Goal: Information Seeking & Learning: Find specific fact

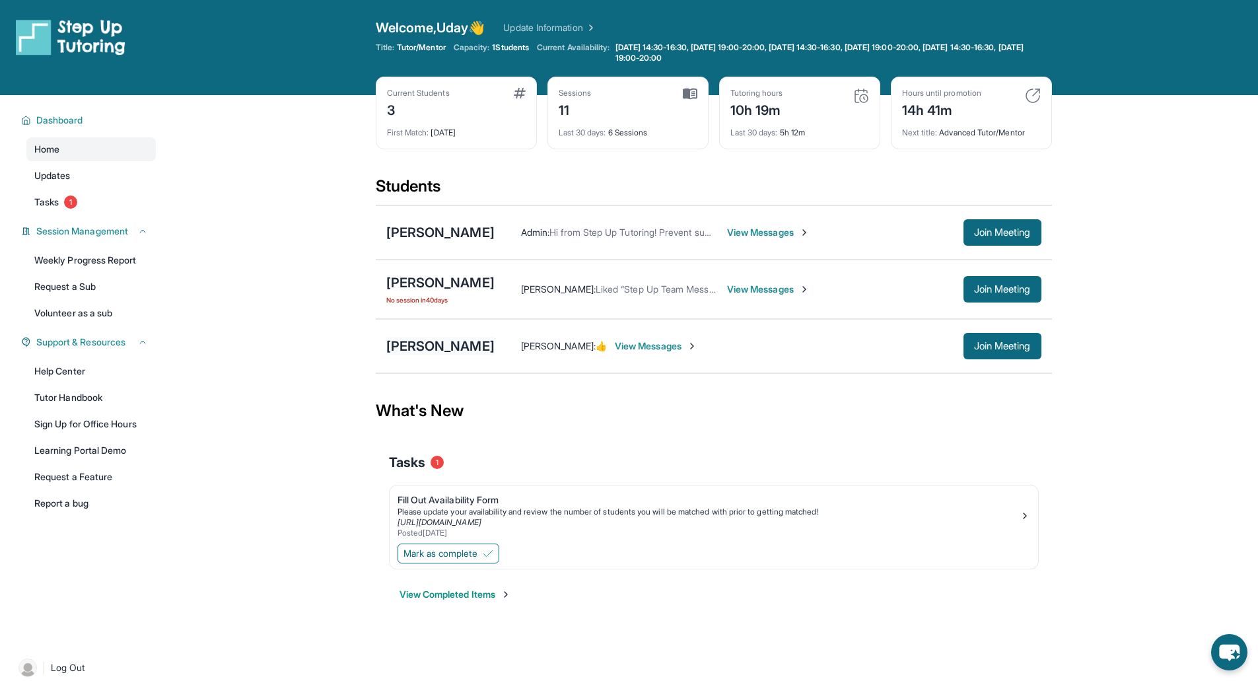
click at [425, 344] on div "[PERSON_NAME]" at bounding box center [440, 346] width 108 height 18
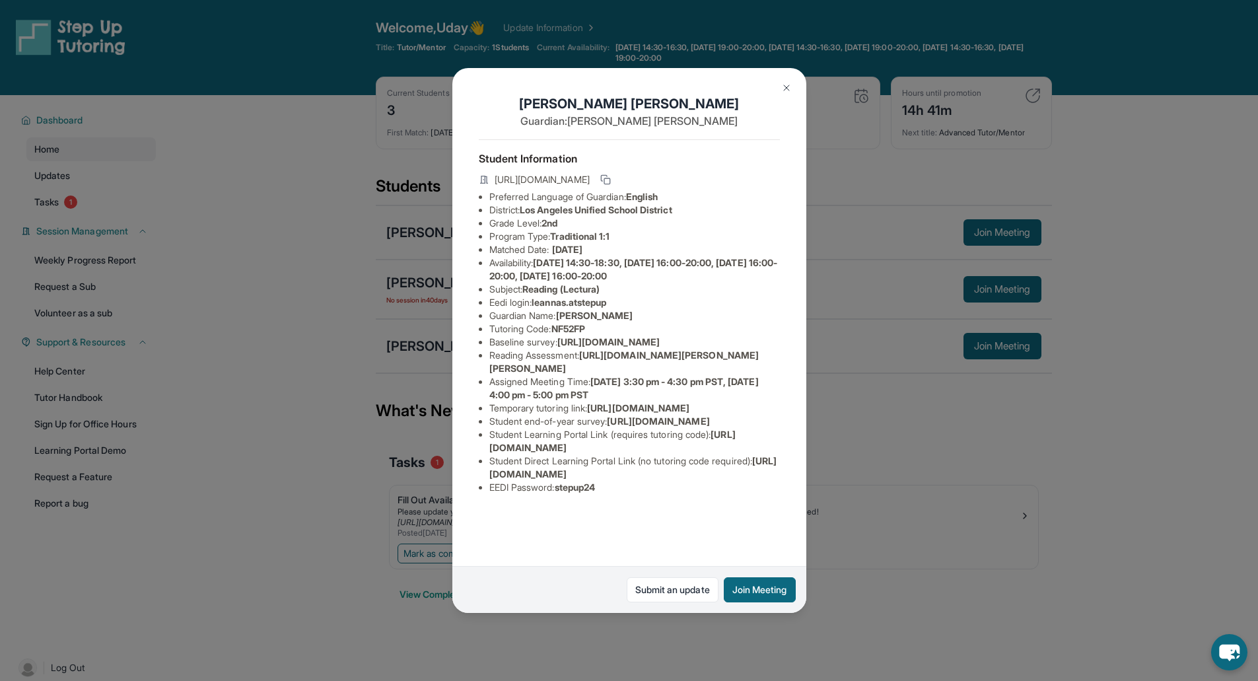
click at [1010, 427] on div "[PERSON_NAME] Guardian: [PERSON_NAME] Student Information [URL][DOMAIN_NAME] Pr…" at bounding box center [629, 340] width 1258 height 681
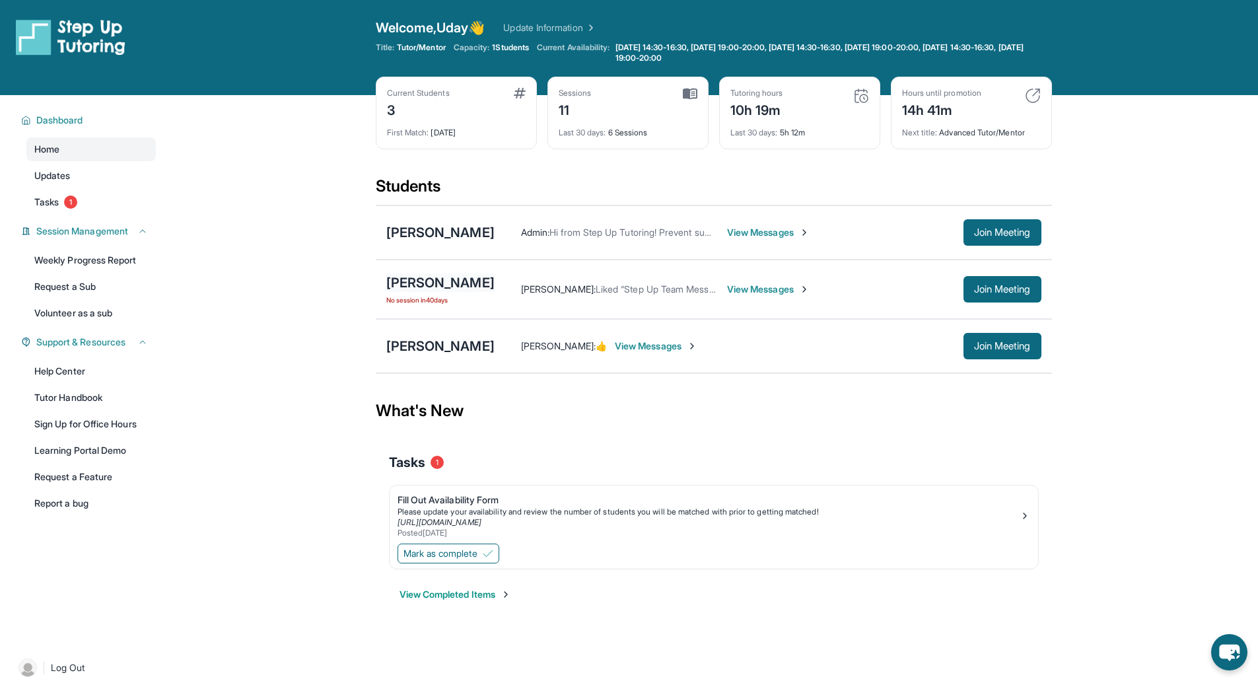
click at [419, 286] on div "[PERSON_NAME]" at bounding box center [440, 283] width 108 height 18
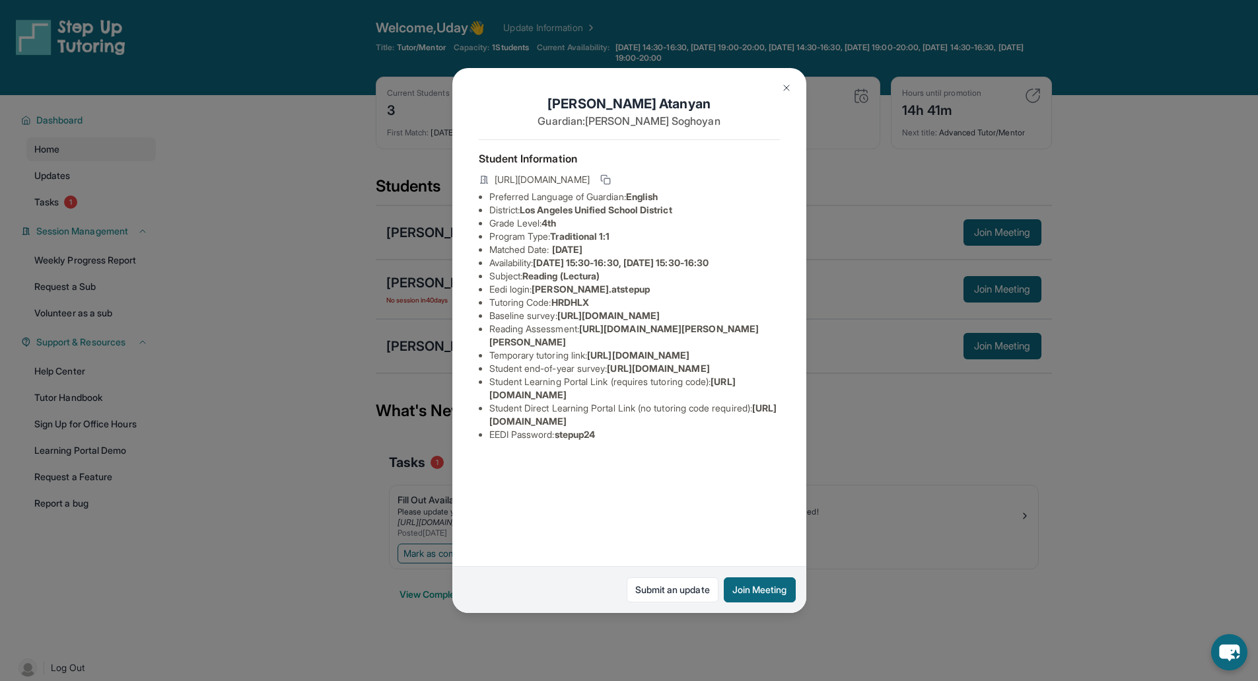
click at [888, 431] on div "[PERSON_NAME] Guardian: [PERSON_NAME] Student Information [URL][DOMAIN_NAME] Pr…" at bounding box center [629, 340] width 1258 height 681
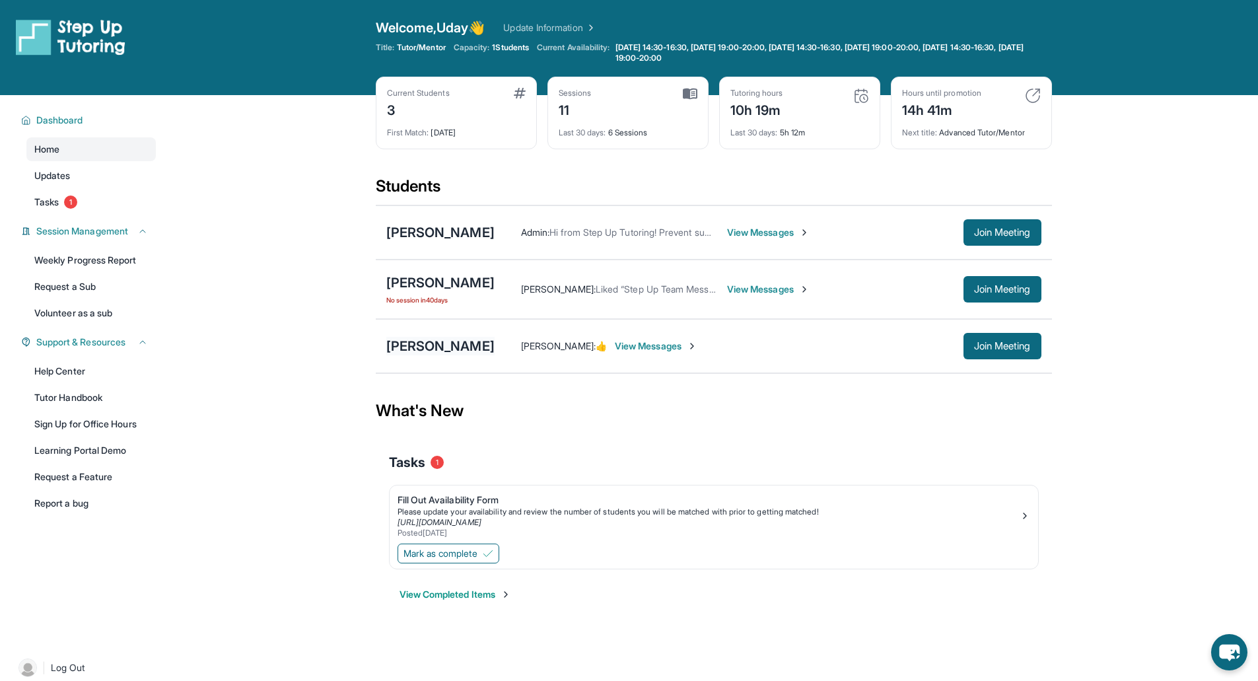
click at [466, 347] on div "[PERSON_NAME]" at bounding box center [440, 346] width 108 height 18
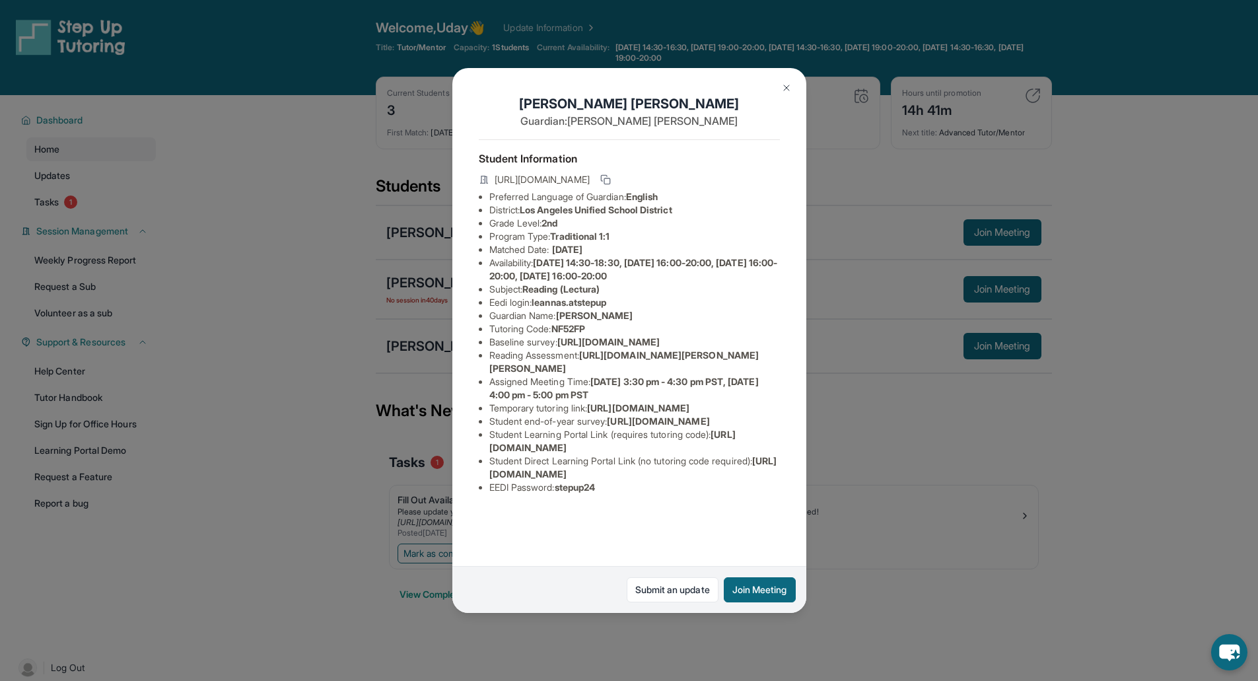
click at [899, 439] on div "[PERSON_NAME] Guardian: [PERSON_NAME] Student Information [URL][DOMAIN_NAME] Pr…" at bounding box center [629, 340] width 1258 height 681
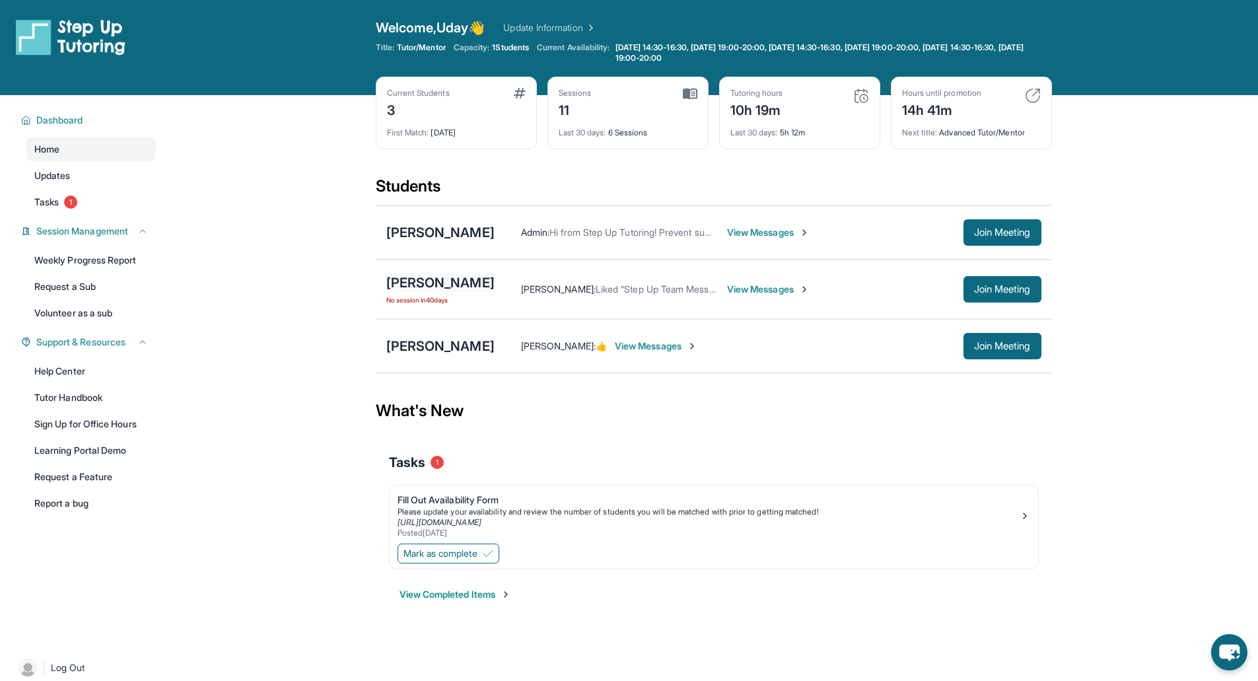
click at [449, 287] on div "[PERSON_NAME]" at bounding box center [440, 283] width 108 height 18
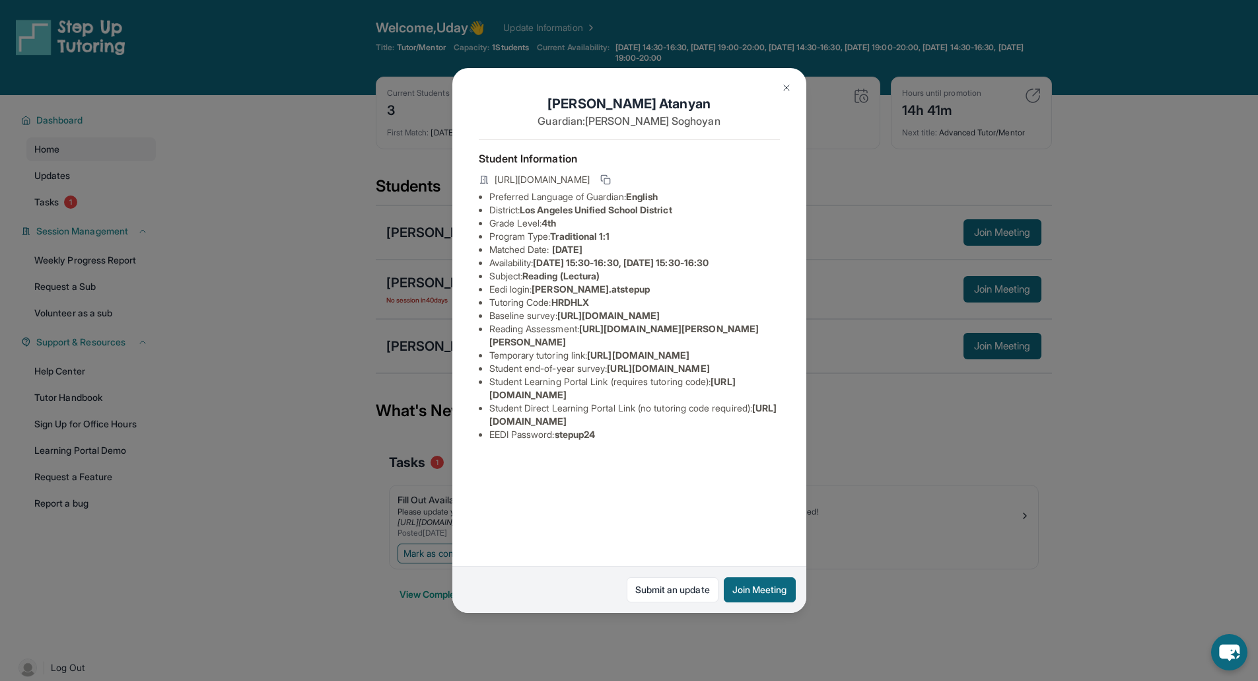
click at [927, 410] on div "[PERSON_NAME] Guardian: [PERSON_NAME] Student Information [URL][DOMAIN_NAME] Pr…" at bounding box center [629, 340] width 1258 height 681
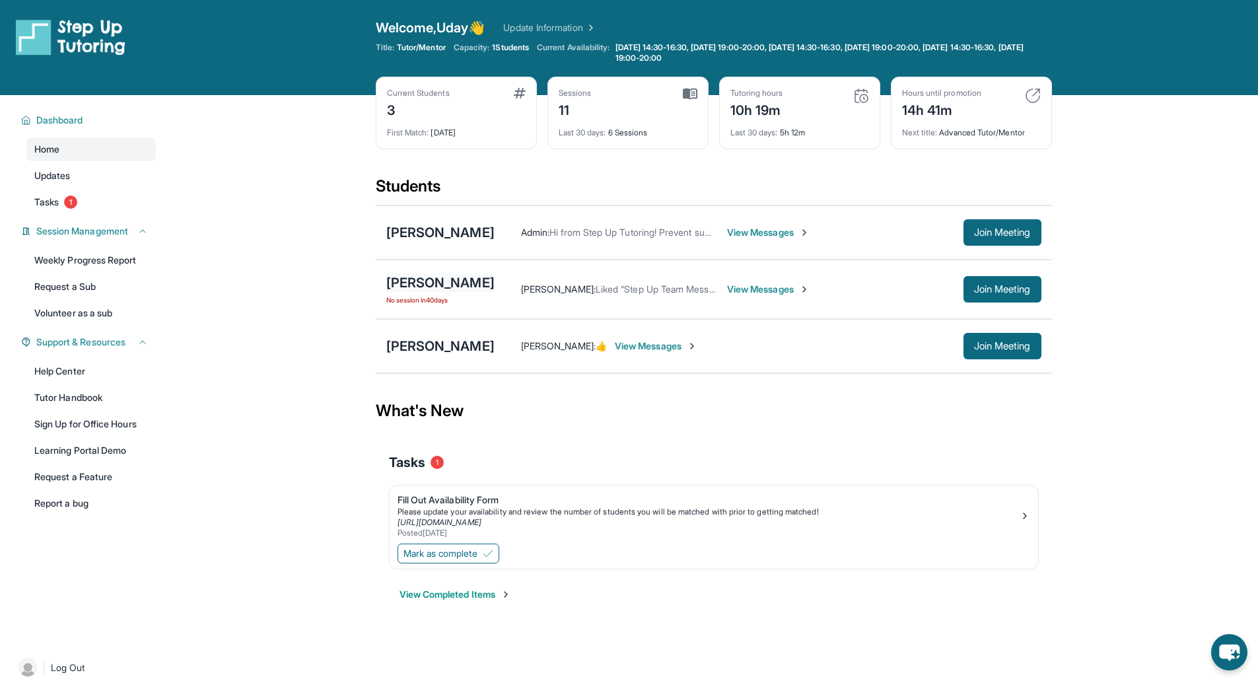
click at [445, 282] on div "[PERSON_NAME]" at bounding box center [440, 283] width 108 height 18
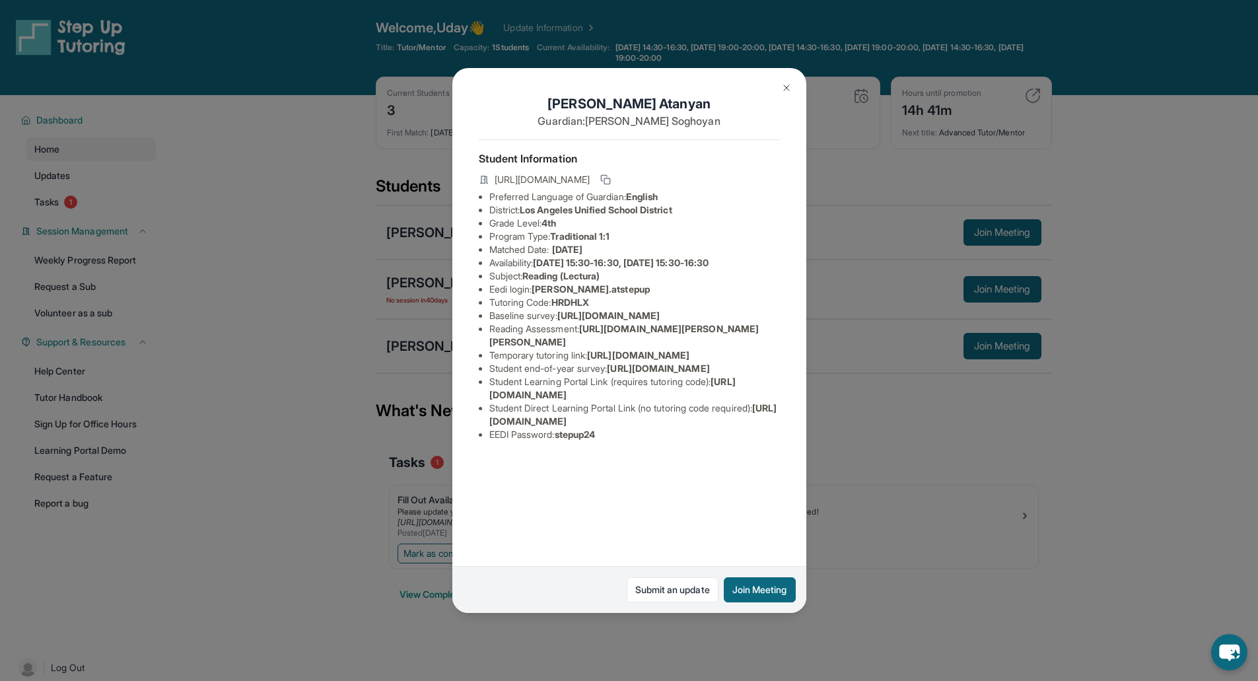
click at [940, 417] on div "[PERSON_NAME] Guardian: [PERSON_NAME] Student Information [URL][DOMAIN_NAME] Pr…" at bounding box center [629, 340] width 1258 height 681
